Goal: Navigation & Orientation: Find specific page/section

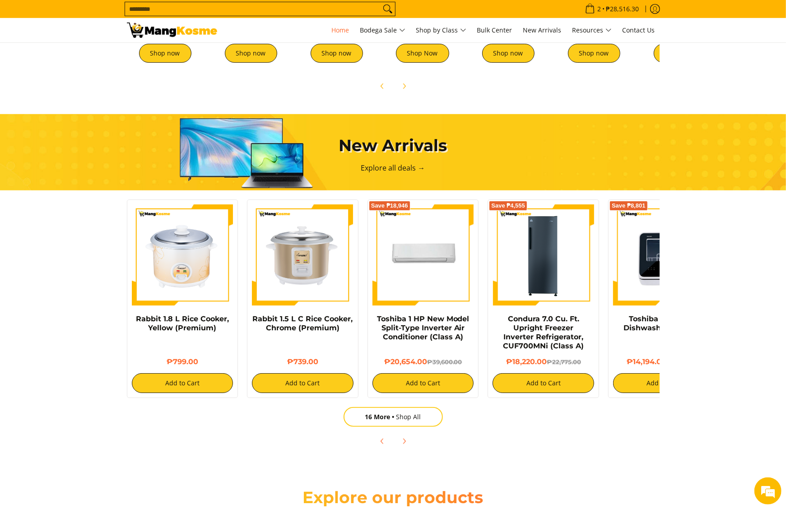
scroll to position [0, 718]
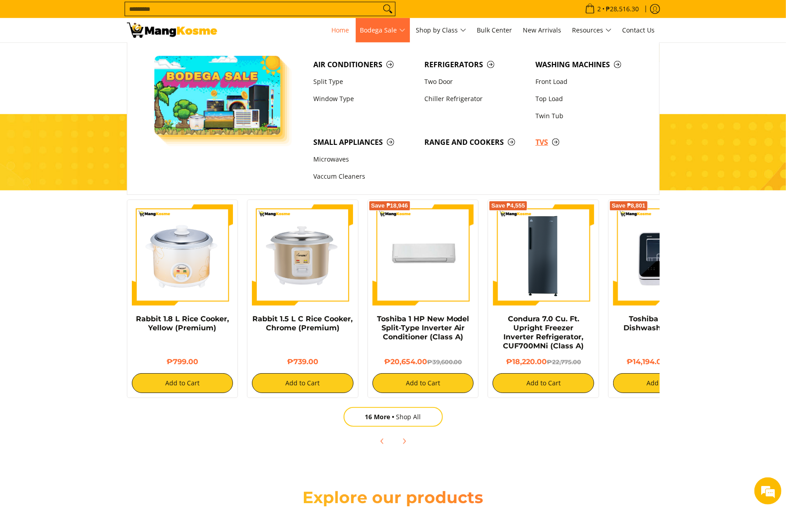
click at [544, 144] on span "TVs" at bounding box center [586, 142] width 102 height 11
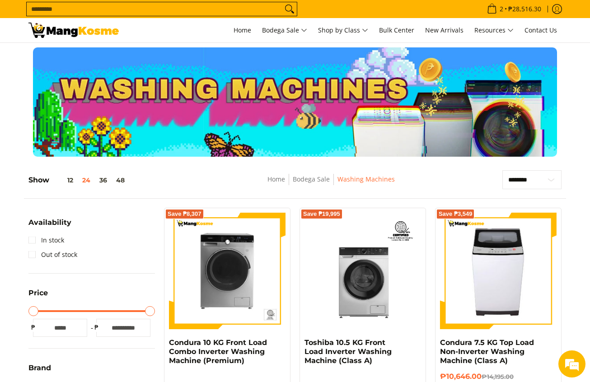
scroll to position [271, 0]
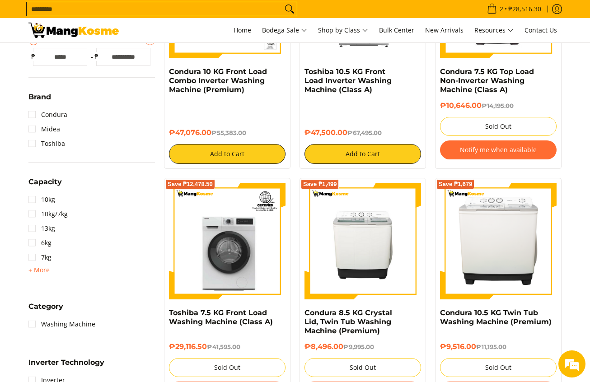
click at [270, 5] on input "Search..." at bounding box center [155, 9] width 256 height 14
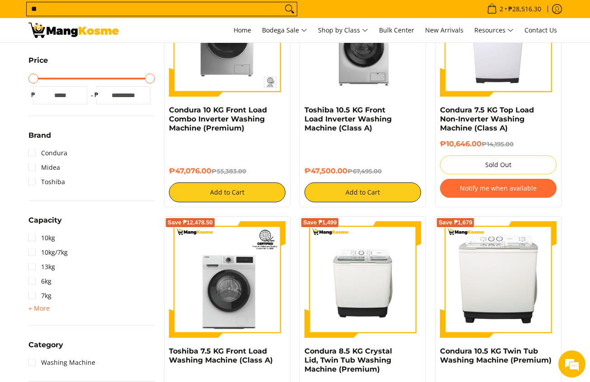
type input "*"
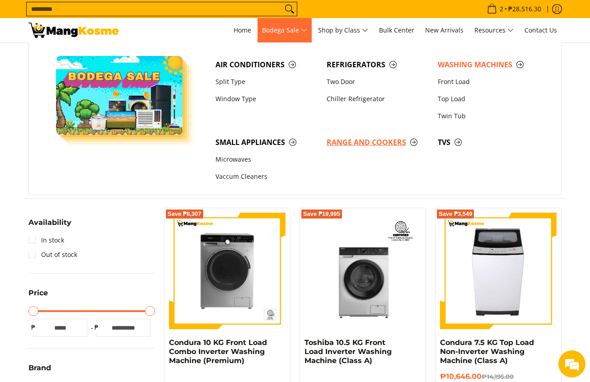
click at [362, 140] on span "Range and Cookers" at bounding box center [377, 142] width 102 height 11
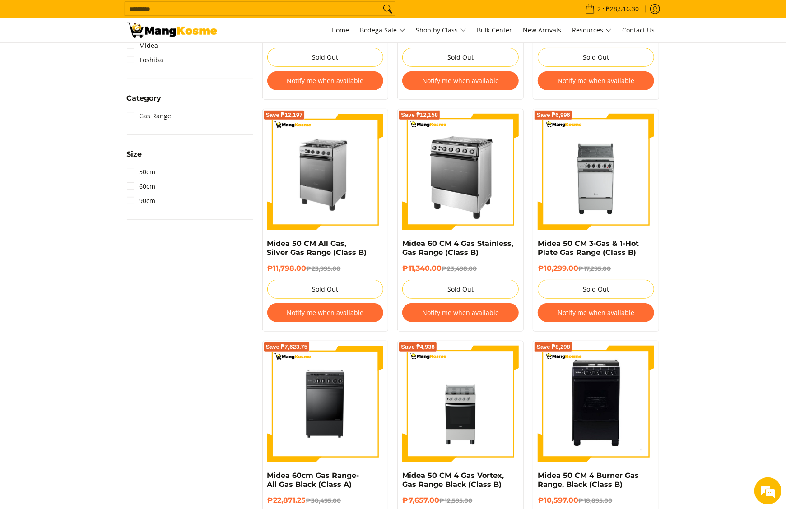
scroll to position [406, 0]
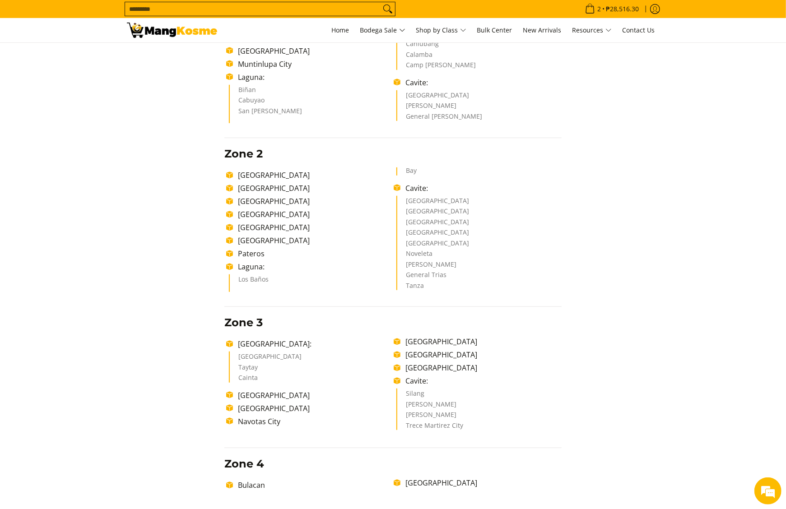
scroll to position [158, 0]
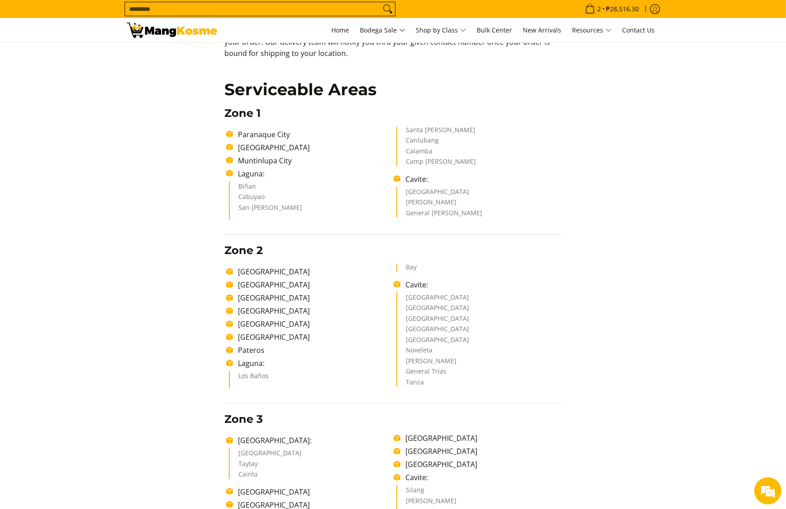
drag, startPoint x: 589, startPoint y: 321, endPoint x: 585, endPoint y: 327, distance: 7.3
click at [589, 322] on div "Delivery Time Frame Please allow seven (7) business days lead time upon receipt…" at bounding box center [393, 499] width 533 height 1019
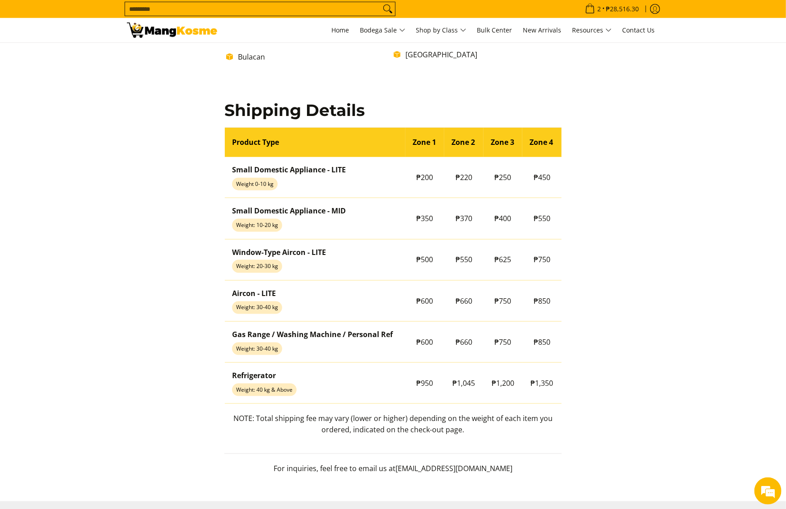
scroll to position [700, 0]
